Goal: Task Accomplishment & Management: Complete application form

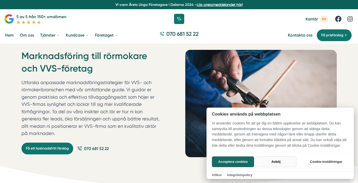
click at [276, 161] on button "Avböj" at bounding box center [276, 162] width 41 height 11
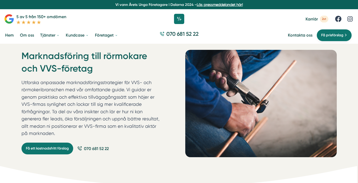
click at [331, 34] on span "Få prisförslag" at bounding box center [332, 35] width 22 height 6
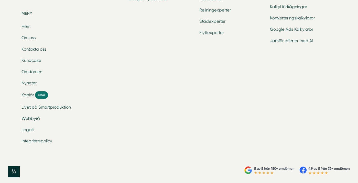
scroll to position [688, 0]
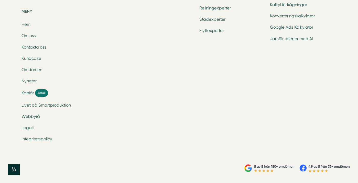
click at [24, 93] on span "Karriär" at bounding box center [27, 93] width 13 height 6
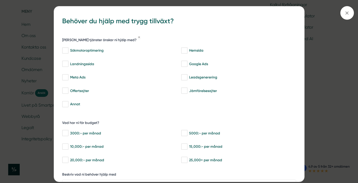
click at [42, 38] on div "bbc9b822-b2c6-488a-ab3e-9a2d59e49c7c Behöver du hjälp med trygg tillväxt? Vilka…" at bounding box center [179, 91] width 358 height 183
